Goal: Task Accomplishment & Management: Manage account settings

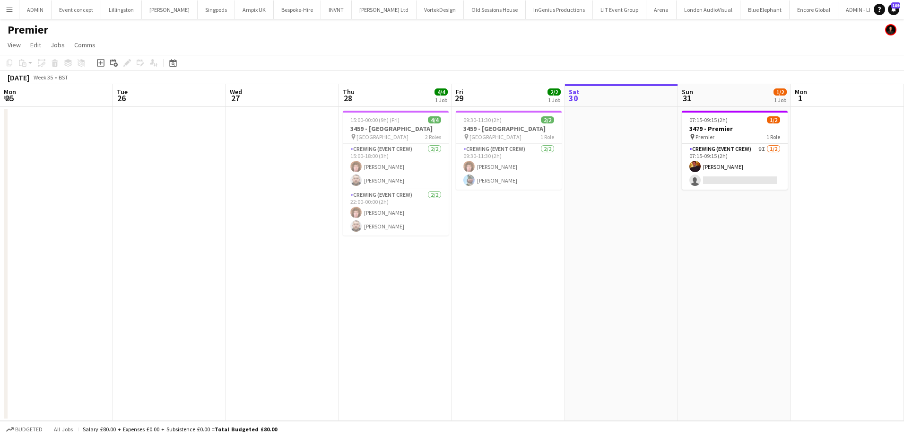
scroll to position [0, 325]
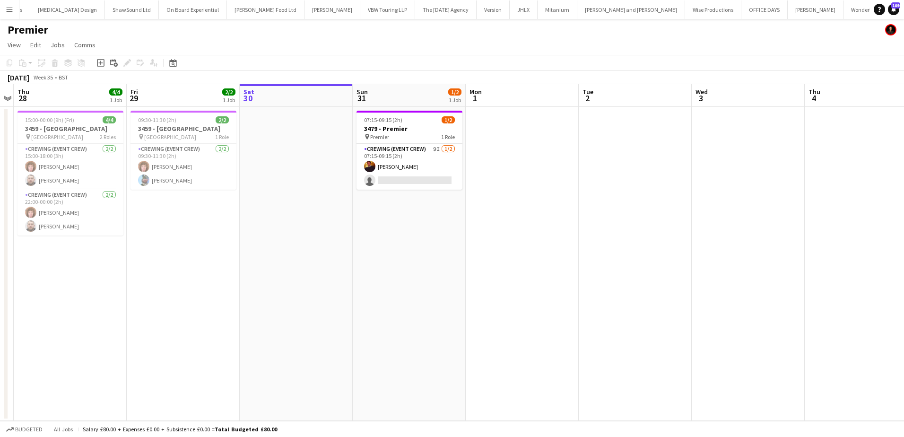
click at [426, 227] on app-date-cell "07:15-09:15 (2h) 1/2 3479 - Premier pin Premier 1 Role Crewing (Event Crew) 9I …" at bounding box center [409, 264] width 113 height 314
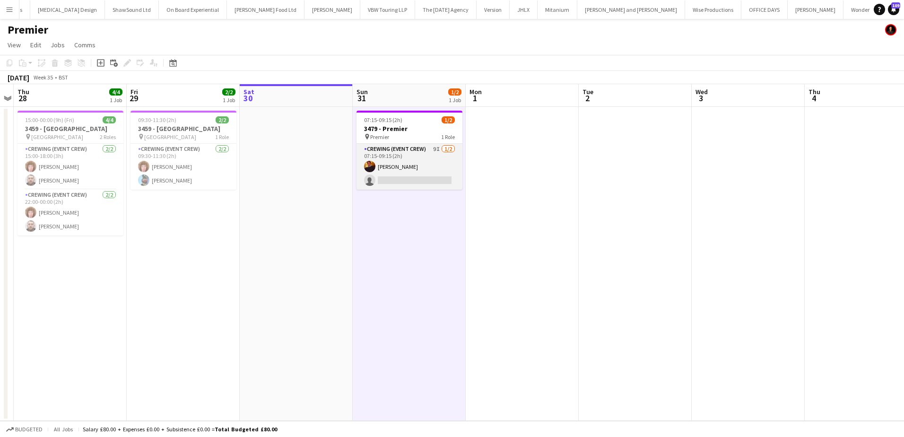
click at [410, 179] on app-card-role "Crewing (Event Crew) 9I [DATE] 07:15-09:15 (2h) [PERSON_NAME] single-neutral-ac…" at bounding box center [410, 167] width 106 height 46
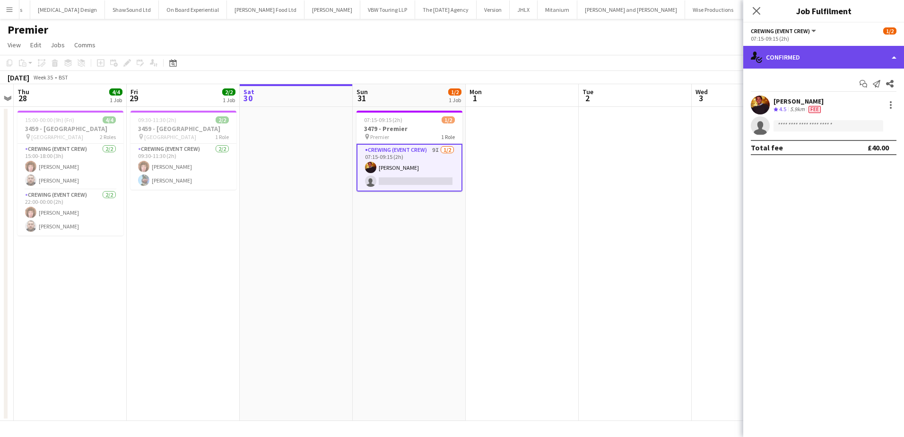
click at [840, 56] on div "single-neutral-actions-check-2 Confirmed" at bounding box center [823, 57] width 161 height 23
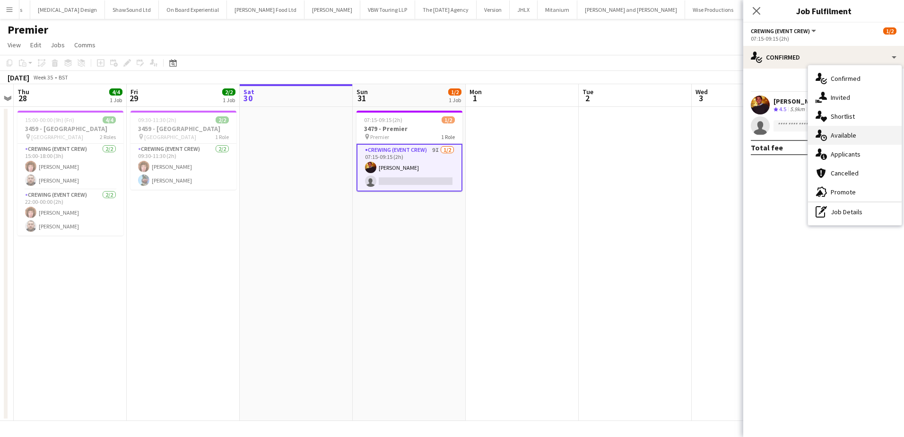
click at [860, 141] on div "single-neutral-actions-upload Available" at bounding box center [855, 135] width 94 height 19
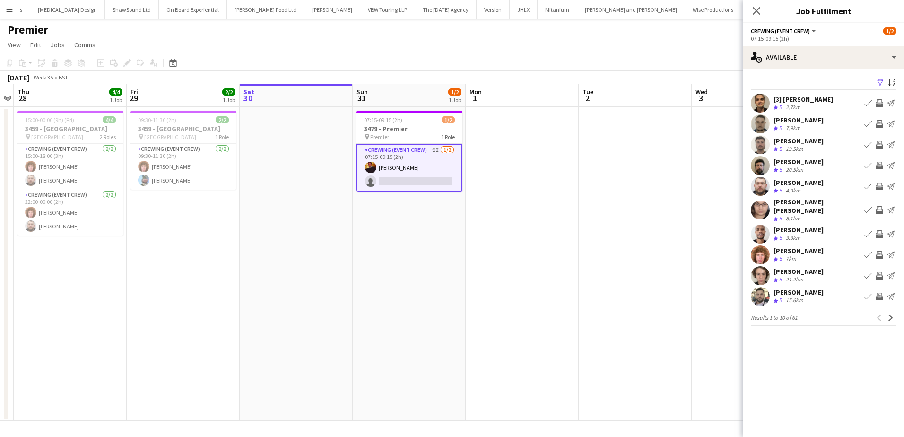
click at [869, 168] on app-icon "Book crew" at bounding box center [868, 166] width 8 height 8
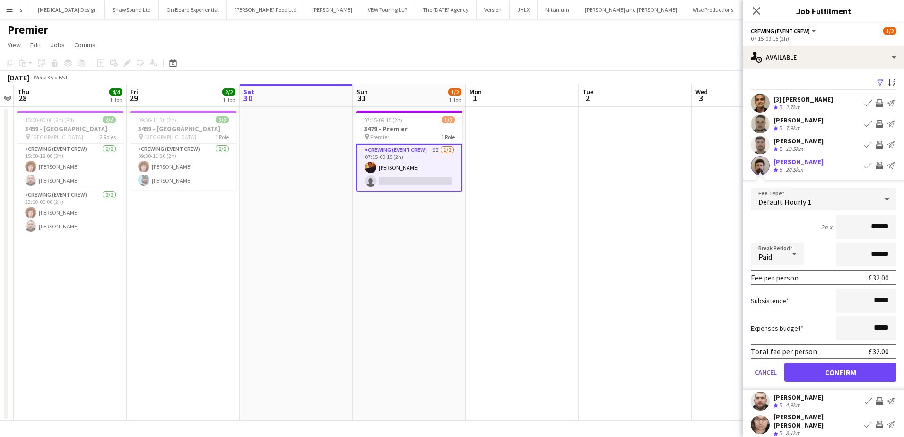
click at [876, 168] on app-icon "Invite crew" at bounding box center [880, 166] width 8 height 8
drag, startPoint x: 863, startPoint y: 227, endPoint x: 907, endPoint y: 230, distance: 44.5
click at [904, 230] on html "Menu Boards Boards Boards All jobs Status Workforce Workforce My Workforce Recr…" at bounding box center [452, 218] width 904 height 437
type input "***"
click at [847, 369] on button "Confirm" at bounding box center [840, 372] width 112 height 19
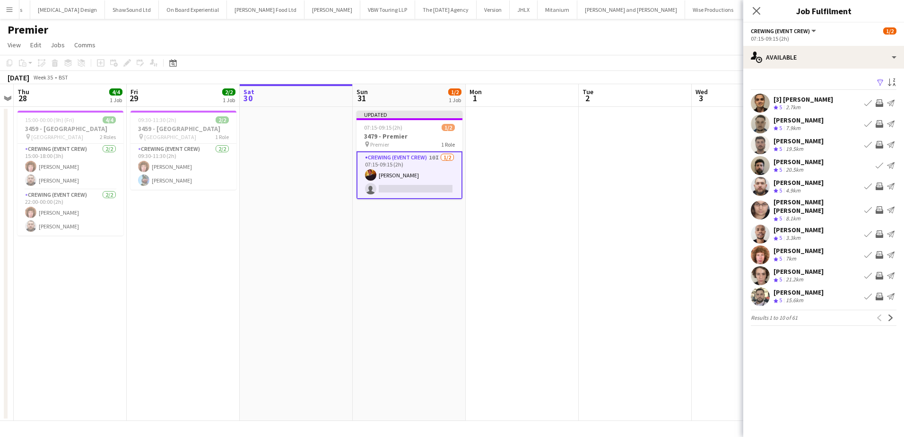
click at [879, 251] on app-icon "Invite crew" at bounding box center [880, 255] width 8 height 8
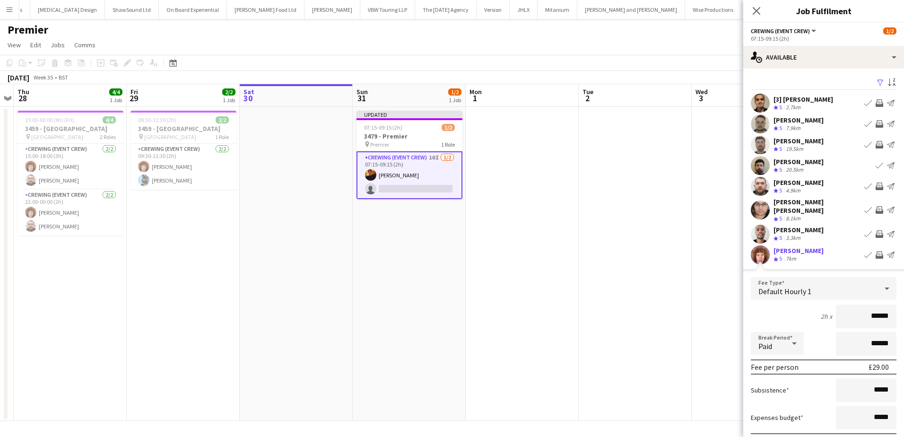
drag, startPoint x: 871, startPoint y: 310, endPoint x: 907, endPoint y: 310, distance: 35.5
click at [904, 310] on html "Menu Boards Boards Boards All jobs Status Workforce Workforce My Workforce Recr…" at bounding box center [452, 218] width 904 height 437
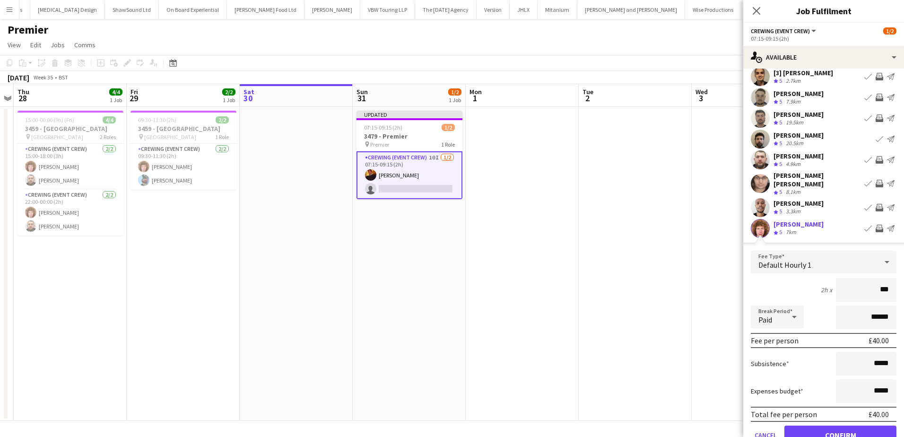
scroll to position [95, 0]
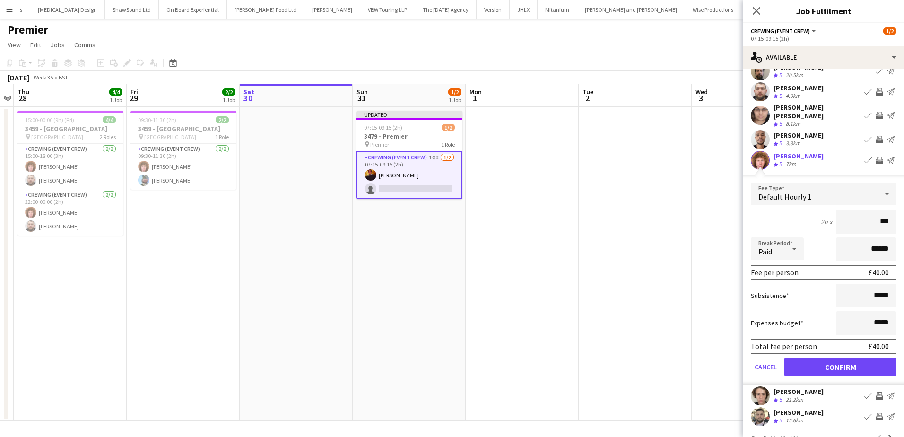
type input "***"
click at [847, 365] on button "Confirm" at bounding box center [840, 366] width 112 height 19
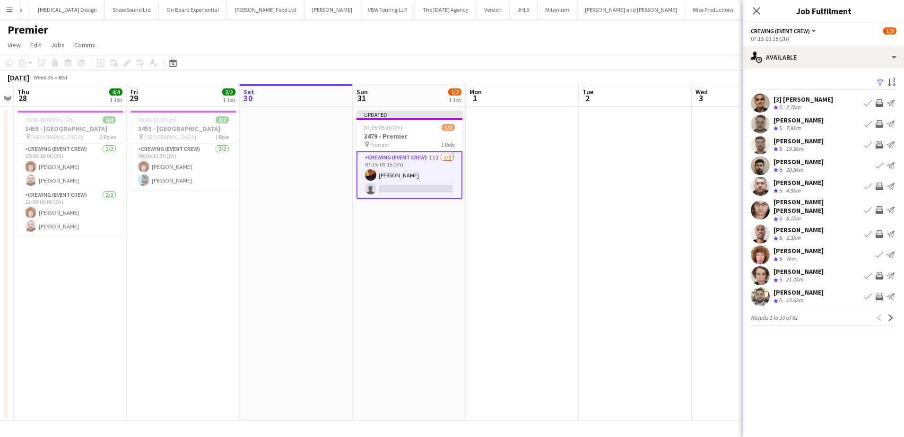
scroll to position [0, 0]
click at [887, 312] on button "Next" at bounding box center [890, 317] width 11 height 11
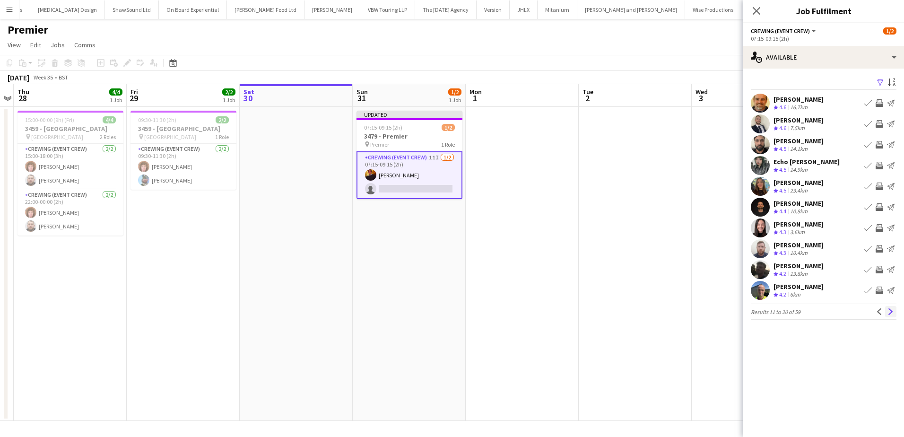
click at [892, 313] on app-icon "Next" at bounding box center [891, 311] width 7 height 7
click at [881, 190] on app-icon "Invite crew" at bounding box center [880, 187] width 8 height 8
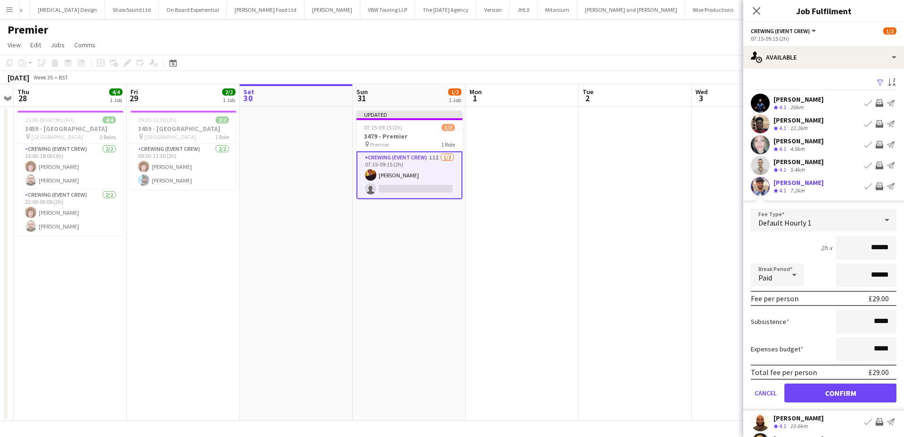
drag, startPoint x: 860, startPoint y: 252, endPoint x: 892, endPoint y: 252, distance: 32.6
click at [892, 252] on form "Fee Type Default Hourly 1 2h x ****** Break Period Paid ****** Fee per person £…" at bounding box center [823, 310] width 161 height 202
type input "**"
type input "***"
click at [832, 390] on button "Confirm" at bounding box center [840, 392] width 112 height 19
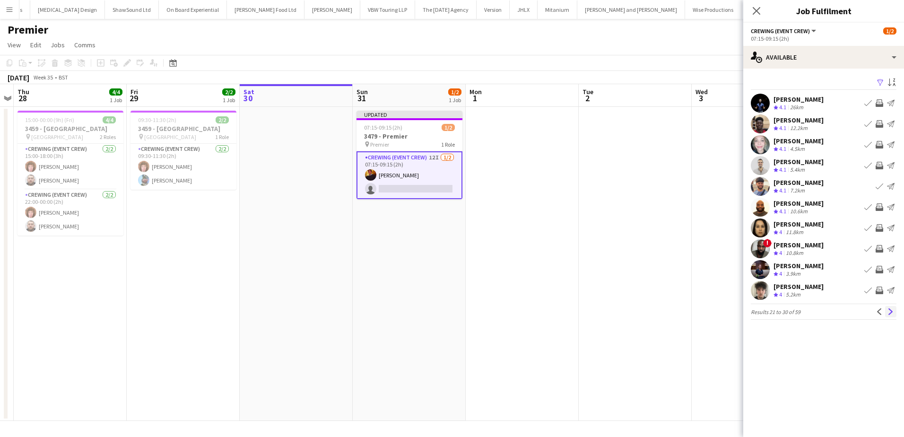
click at [886, 310] on button "Next" at bounding box center [890, 311] width 11 height 11
click at [880, 292] on app-icon "Invite crew" at bounding box center [880, 291] width 8 height 8
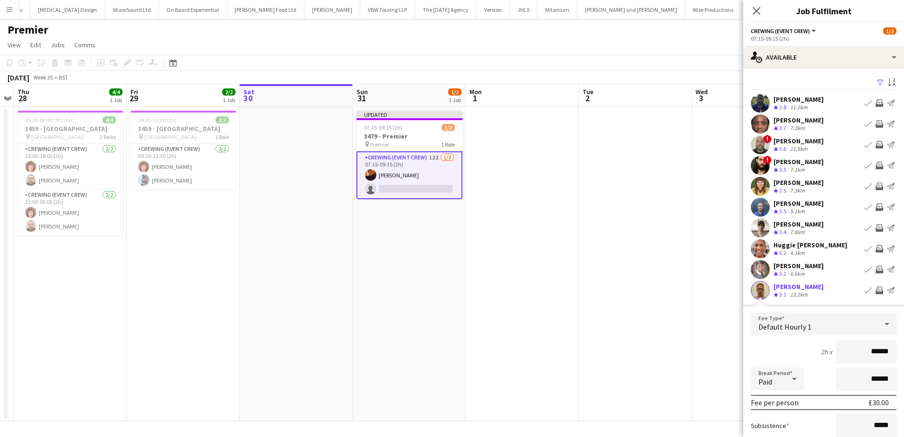
drag, startPoint x: 862, startPoint y: 359, endPoint x: 884, endPoint y: 364, distance: 22.3
click at [884, 364] on input "******" at bounding box center [866, 352] width 61 height 24
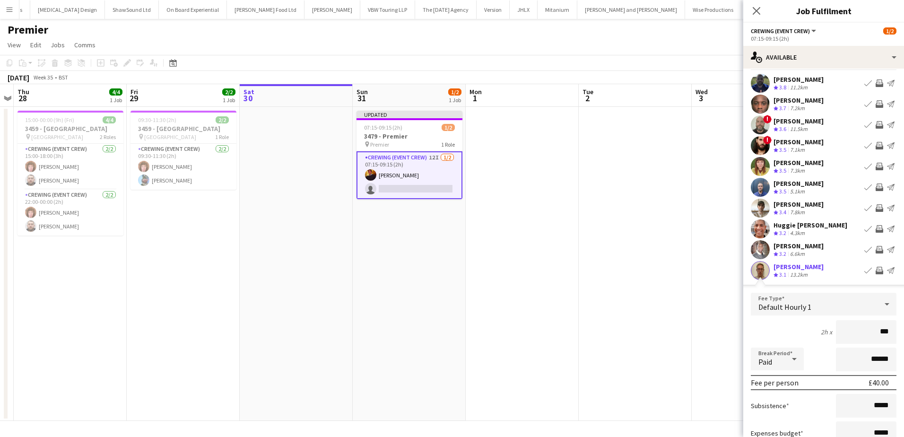
scroll to position [95, 0]
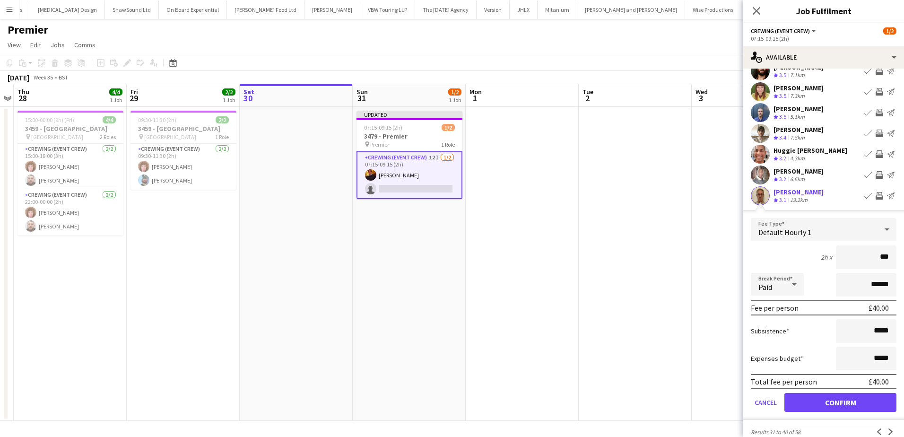
type input "***"
click at [846, 404] on button "Confirm" at bounding box center [840, 402] width 112 height 19
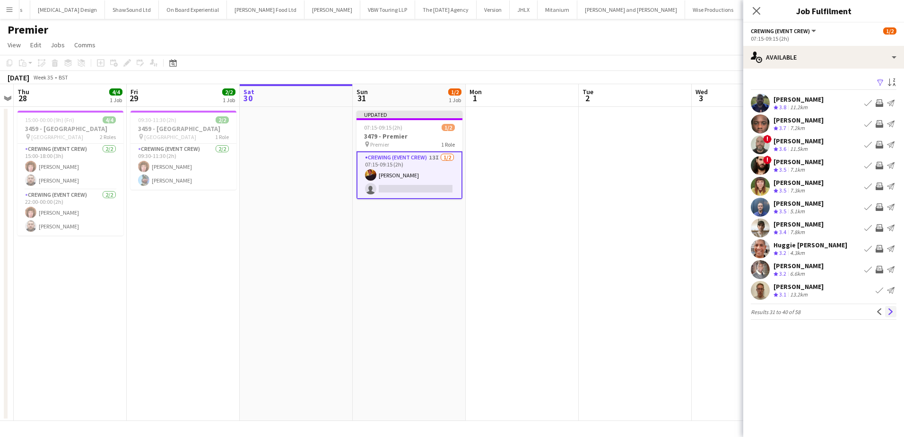
click at [888, 310] on app-icon "Next" at bounding box center [891, 311] width 7 height 7
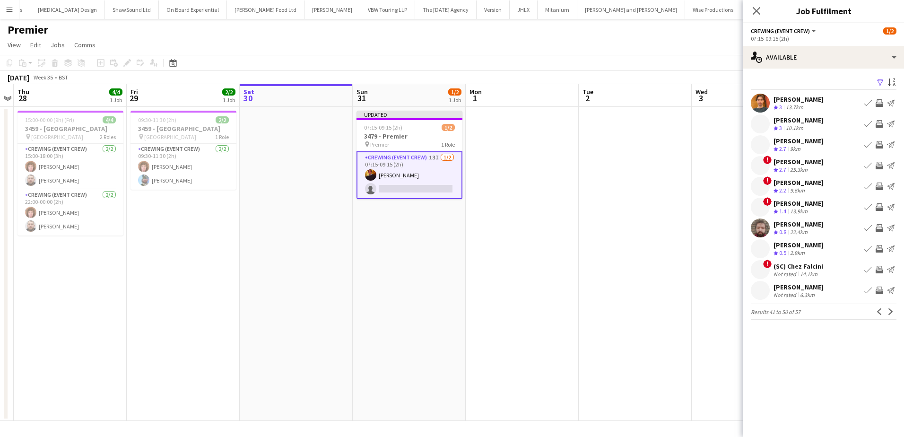
click at [692, 208] on app-date-cell at bounding box center [748, 264] width 113 height 314
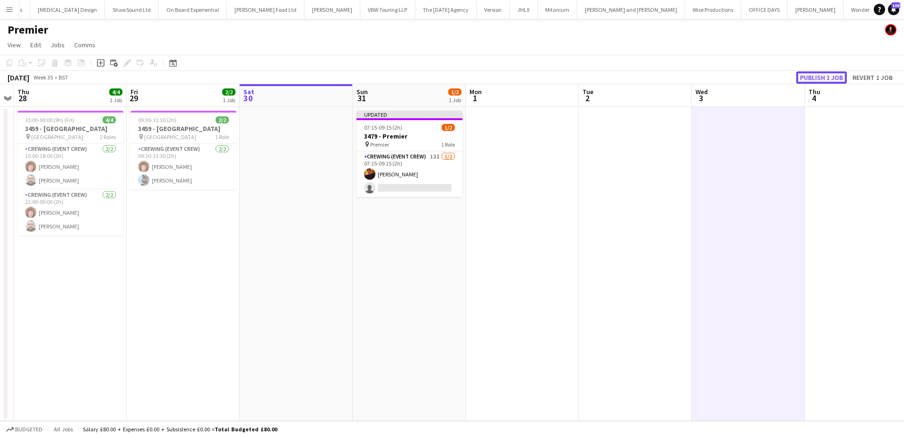
click at [824, 74] on button "Publish 1 job" at bounding box center [821, 77] width 51 height 12
